Goal: Use online tool/utility: Utilize a website feature to perform a specific function

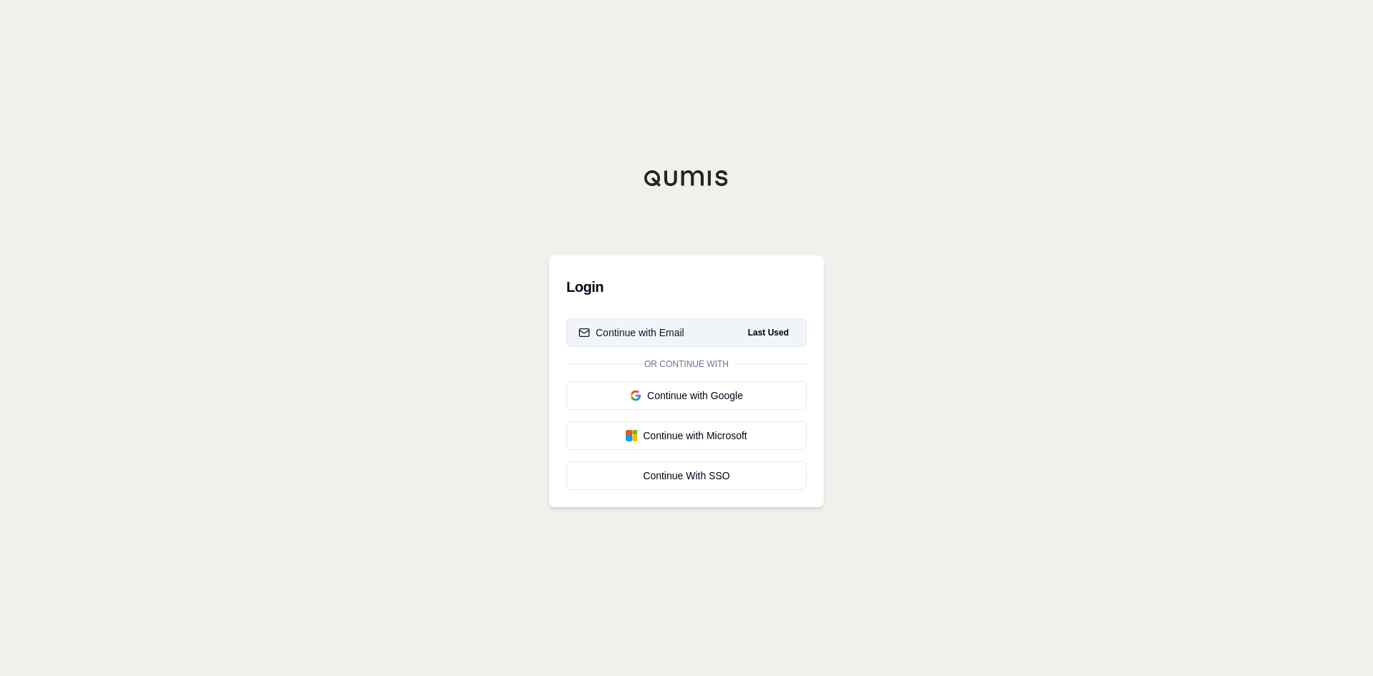
click at [677, 336] on div "Continue with Email" at bounding box center [632, 332] width 106 height 14
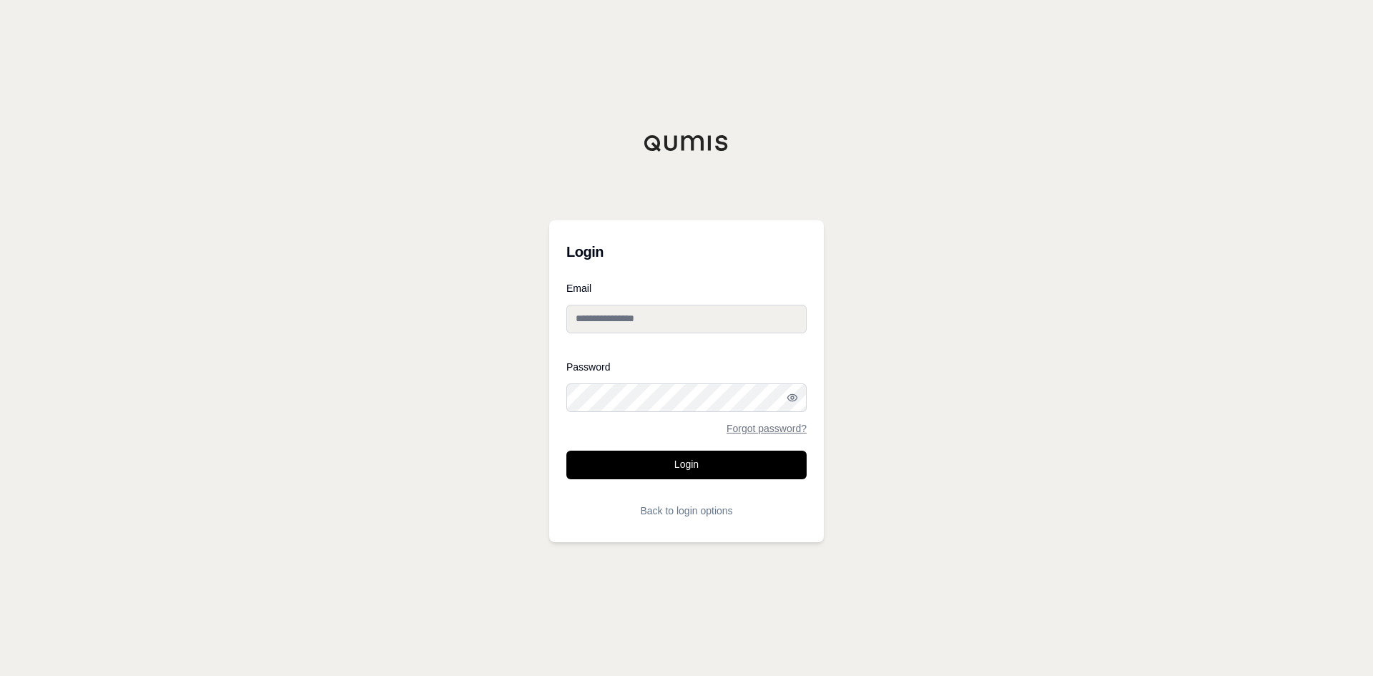
type input "**********"
click at [690, 464] on button "Login" at bounding box center [687, 465] width 240 height 29
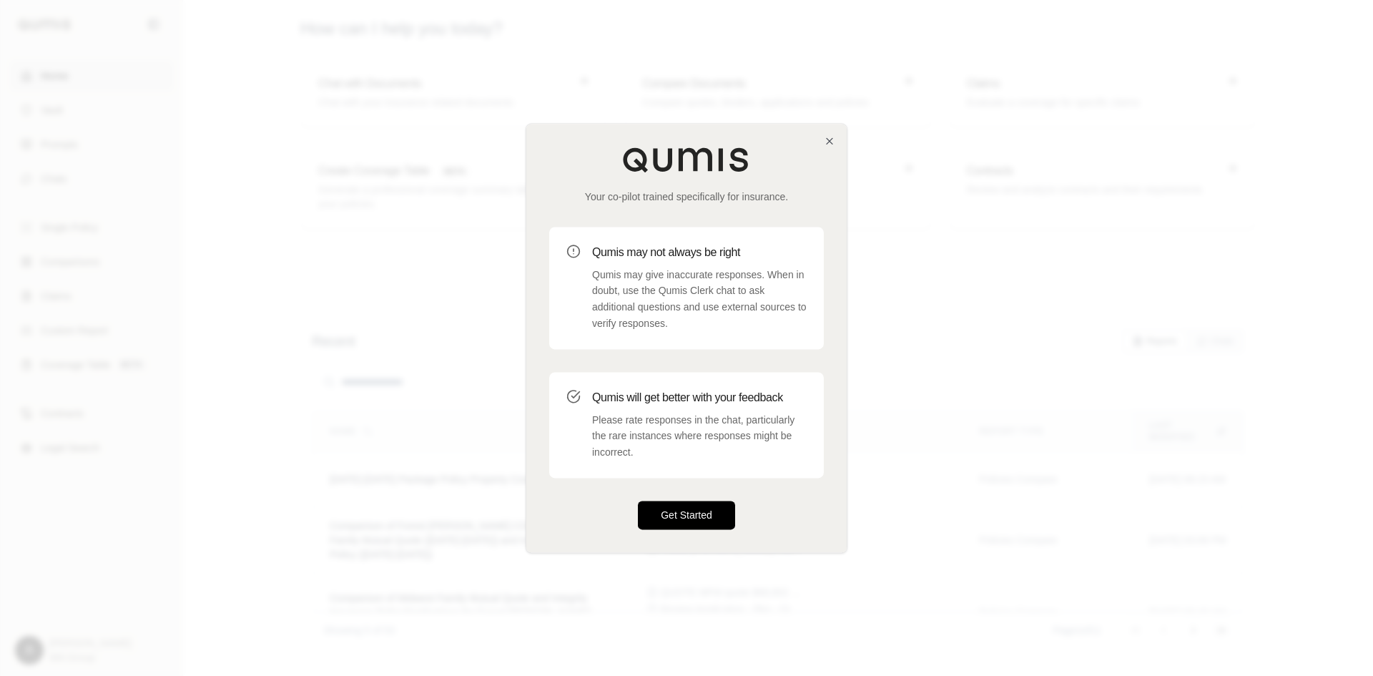
click at [674, 516] on button "Get Started" at bounding box center [686, 515] width 97 height 29
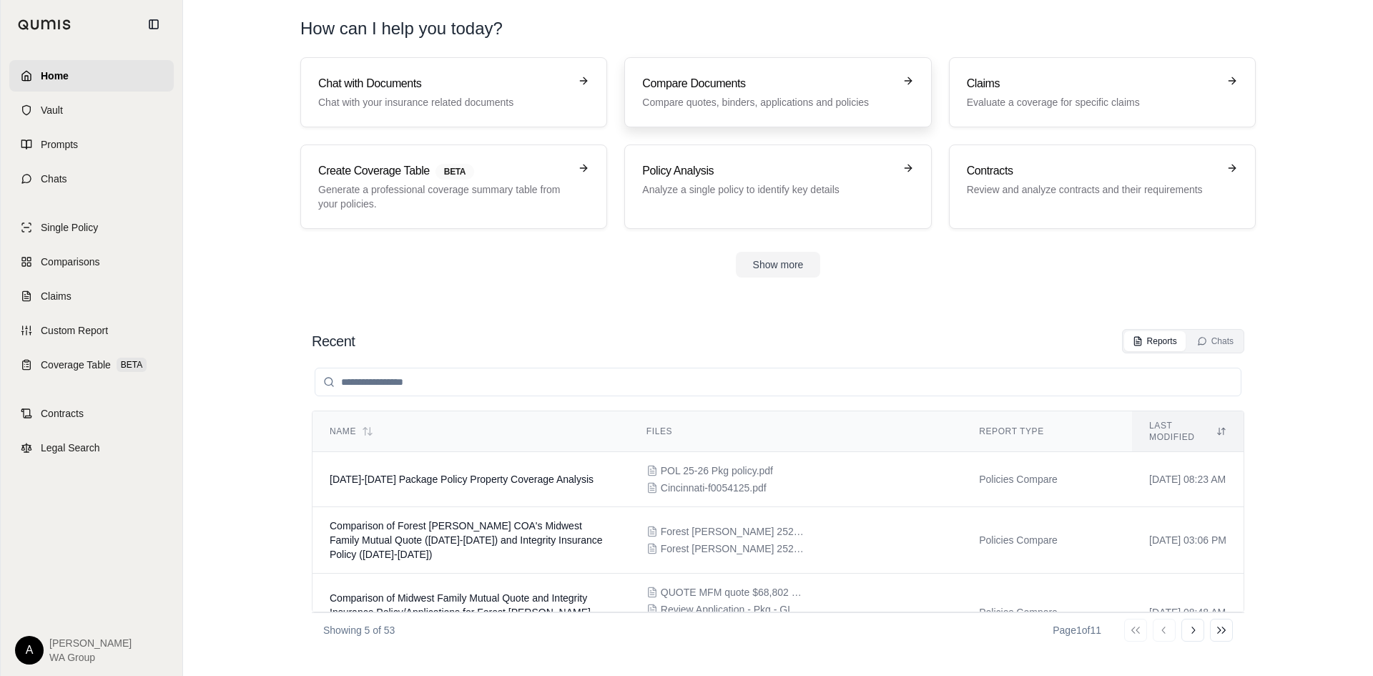
click at [784, 99] on p "Compare quotes, binders, applications and policies" at bounding box center [767, 102] width 251 height 14
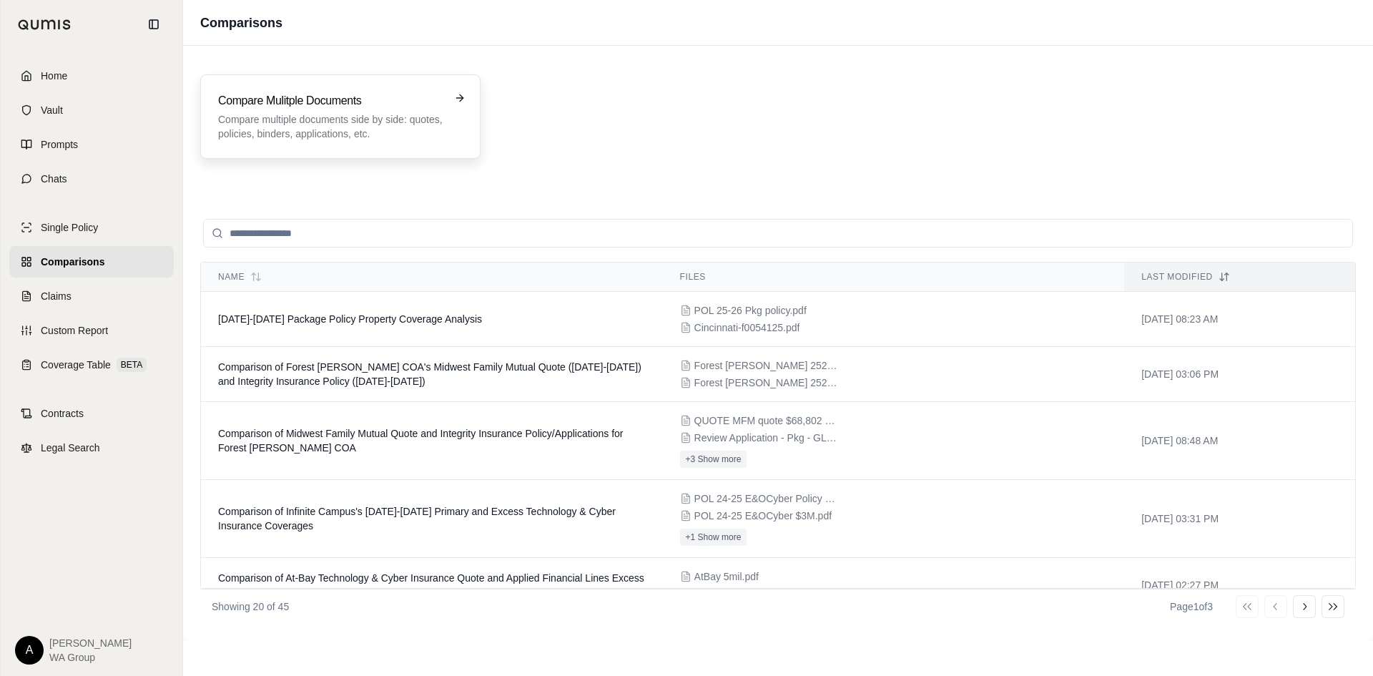
click at [232, 111] on div "Compare Mulitple Documents Compare multiple documents side by side: quotes, pol…" at bounding box center [330, 116] width 225 height 49
